Goal: Task Accomplishment & Management: Use online tool/utility

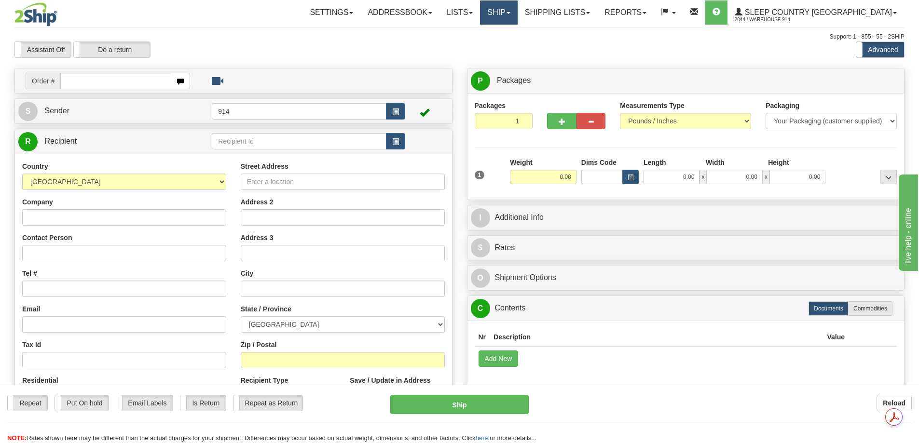
click at [517, 10] on link "Ship" at bounding box center [498, 12] width 37 height 24
click at [507, 48] on span "OnHold / Order Queue" at bounding box center [473, 46] width 68 height 8
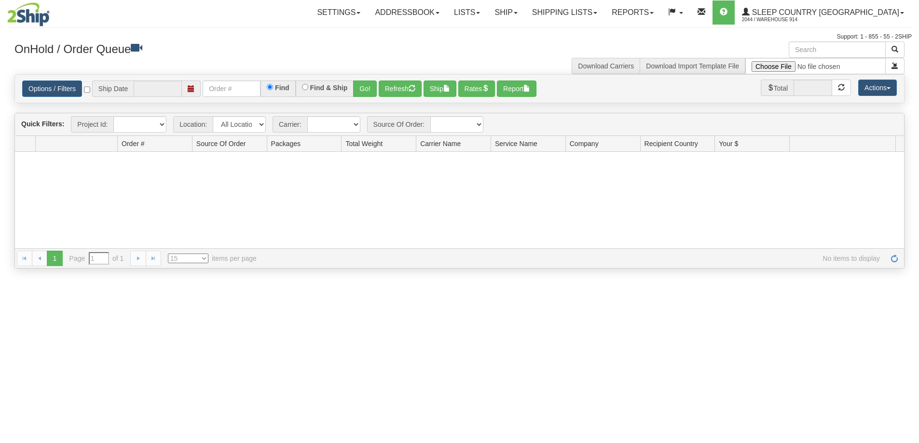
type input "[DATE]"
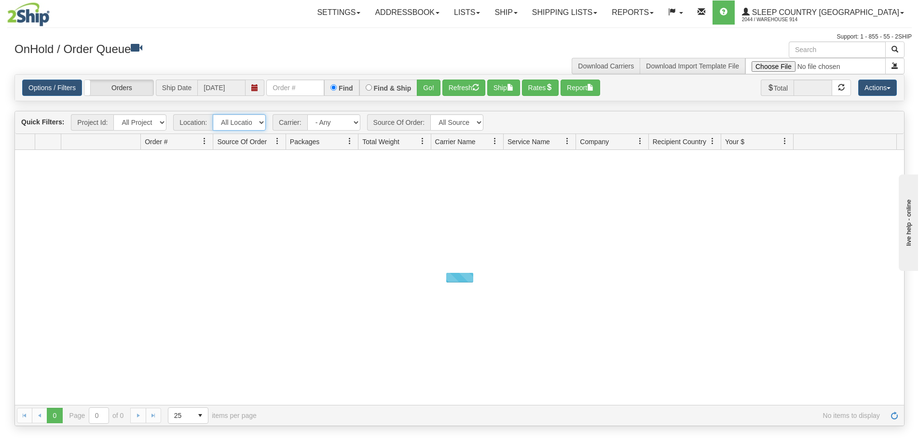
click at [263, 122] on select "All Locations 914 9009 [GEOGRAPHIC_DATA] SLE BEDDN ZINUC" at bounding box center [239, 122] width 53 height 16
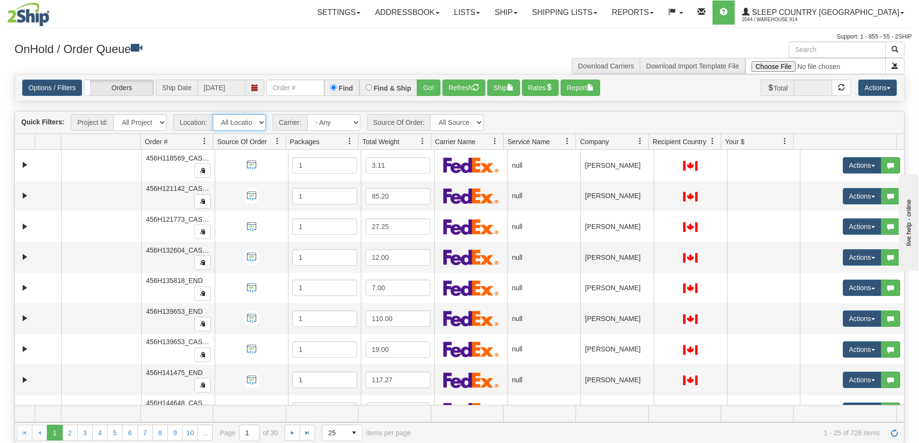
select select "7603"
click at [213, 114] on select "All Locations 914 9009 [GEOGRAPHIC_DATA] SLE BEDDN ZINUC" at bounding box center [239, 122] width 53 height 16
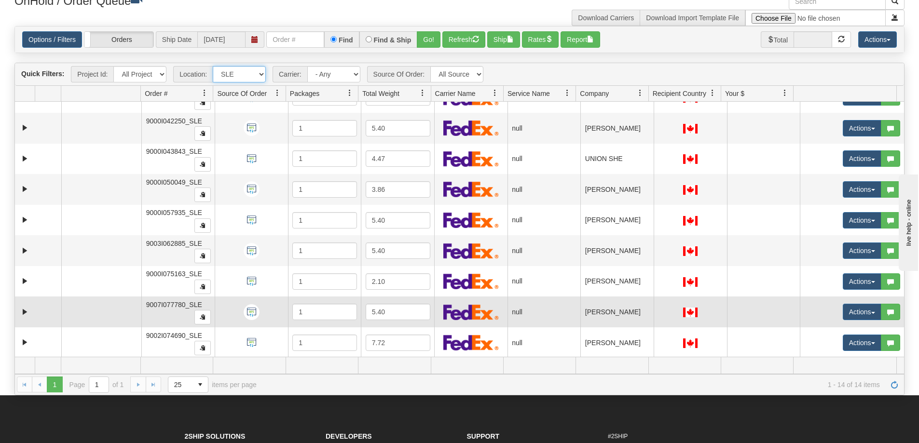
scroll to position [96, 0]
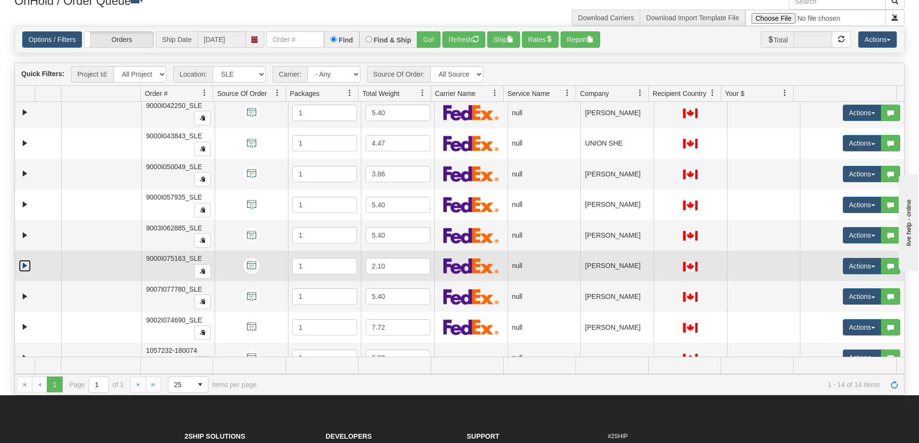
click at [26, 269] on link "Expand" at bounding box center [25, 266] width 12 height 12
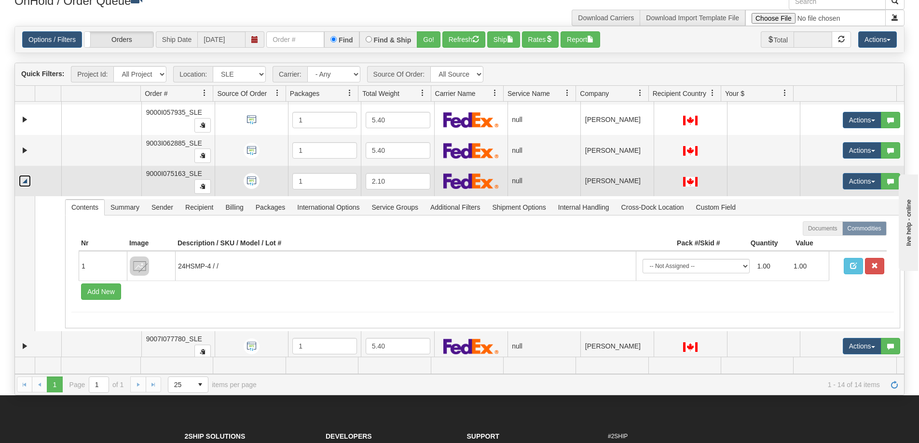
scroll to position [193, 0]
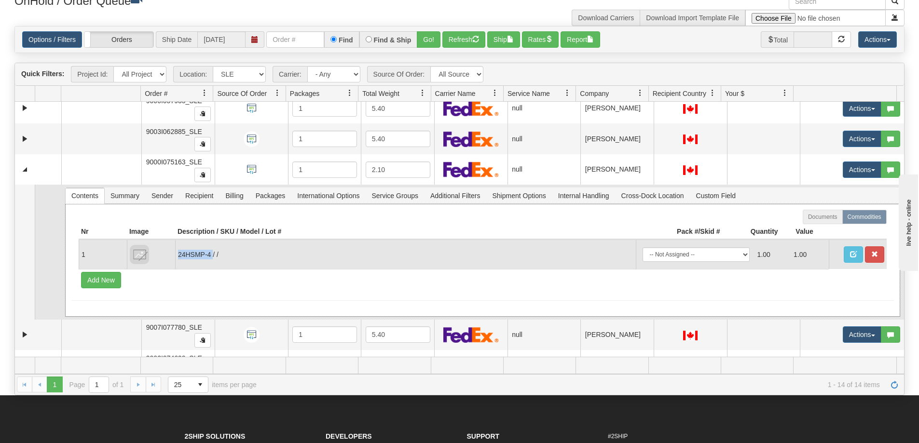
drag, startPoint x: 179, startPoint y: 256, endPoint x: 213, endPoint y: 251, distance: 33.6
click at [213, 251] on td "24HSMP-4 / /" at bounding box center [405, 254] width 461 height 29
copy td "24HSMP-4"
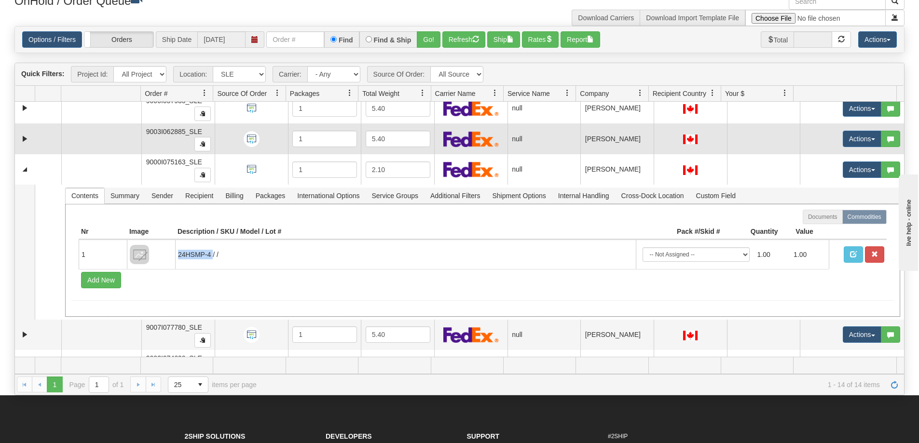
copy td "24HSMP-4"
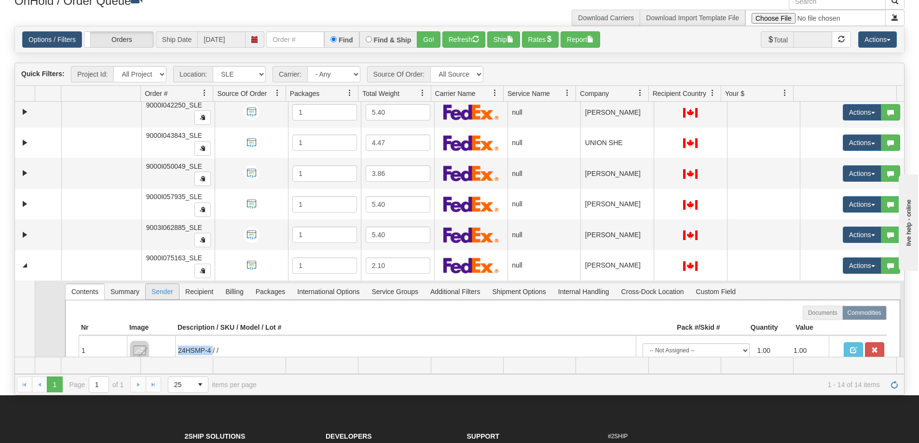
scroll to position [0, 0]
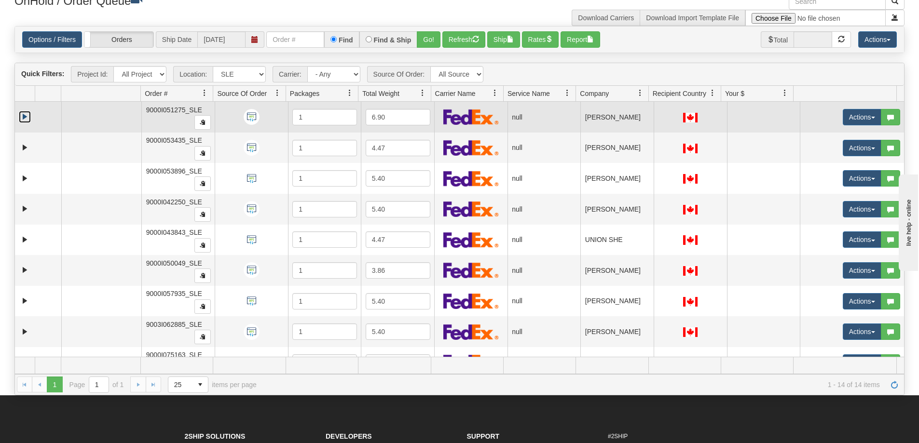
click at [27, 121] on link "Expand" at bounding box center [25, 117] width 12 height 12
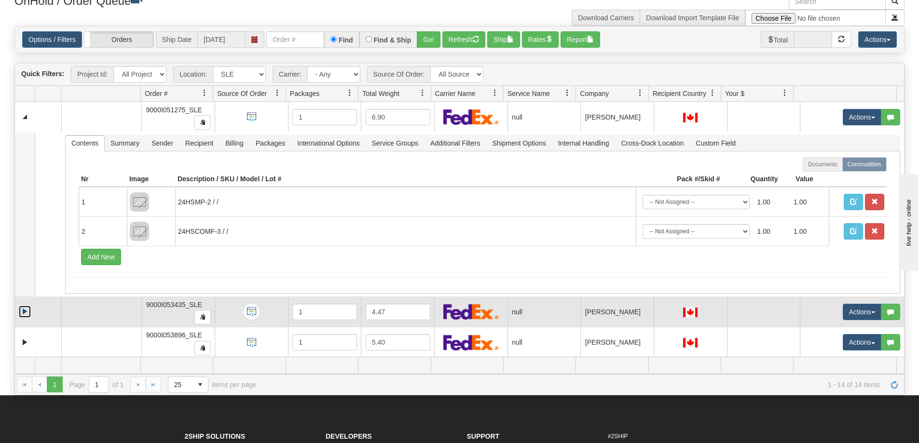
click at [27, 311] on link "Expand" at bounding box center [25, 312] width 12 height 12
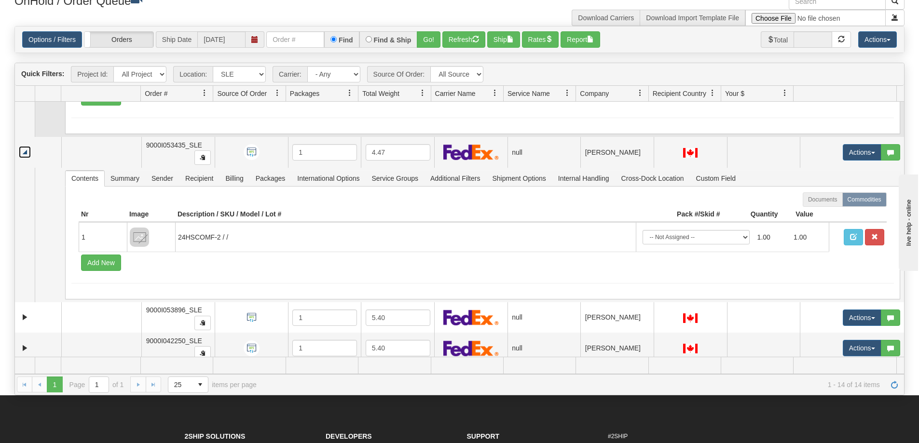
scroll to position [193, 0]
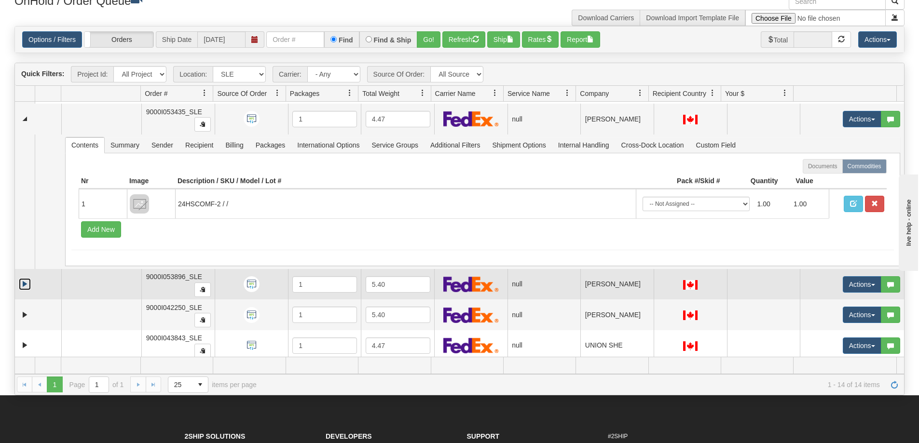
click at [22, 285] on link "Expand" at bounding box center [25, 284] width 12 height 12
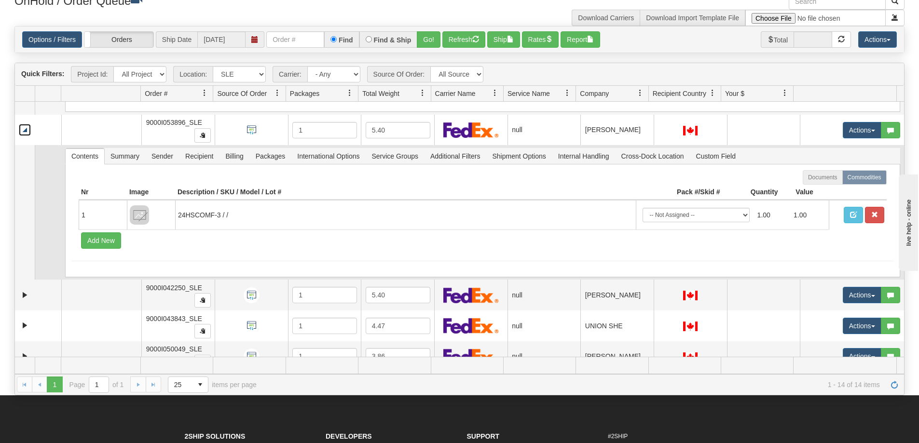
scroll to position [386, 0]
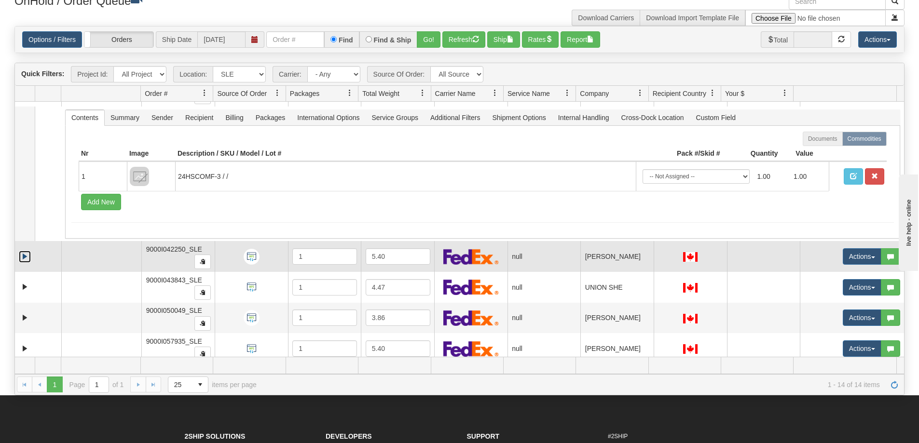
click at [24, 258] on link "Expand" at bounding box center [25, 257] width 12 height 12
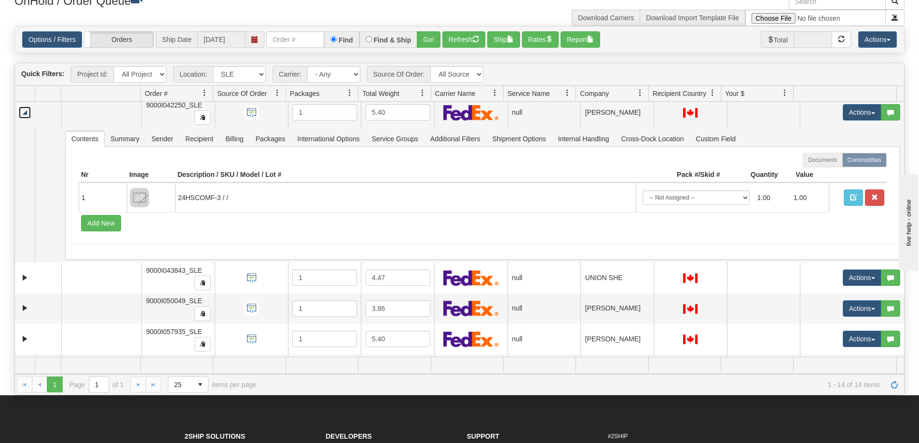
scroll to position [531, 0]
